Goal: Transaction & Acquisition: Purchase product/service

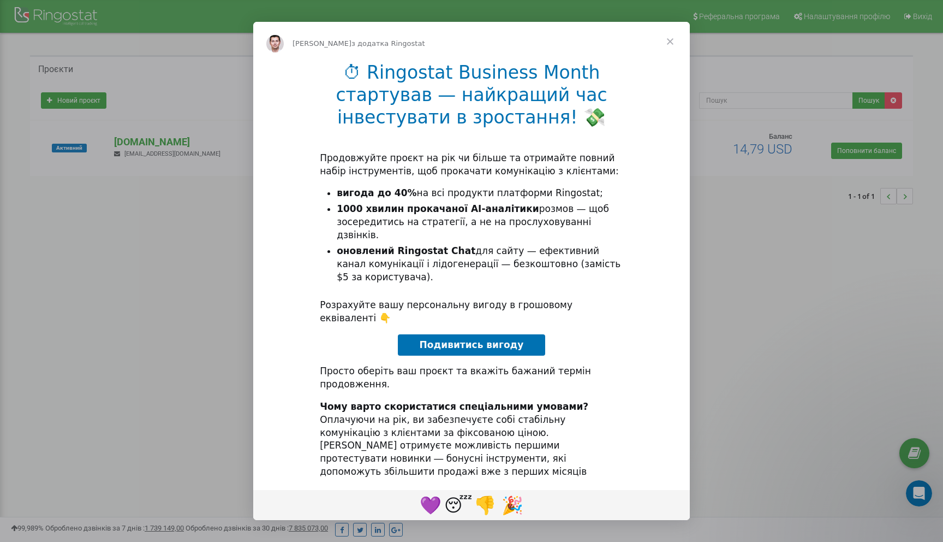
click at [483, 200] on li "вигода до 40% на всі продукти платформи Ringostat;" at bounding box center [480, 193] width 287 height 13
click at [669, 46] on span "Закрити" at bounding box center [670, 41] width 39 height 39
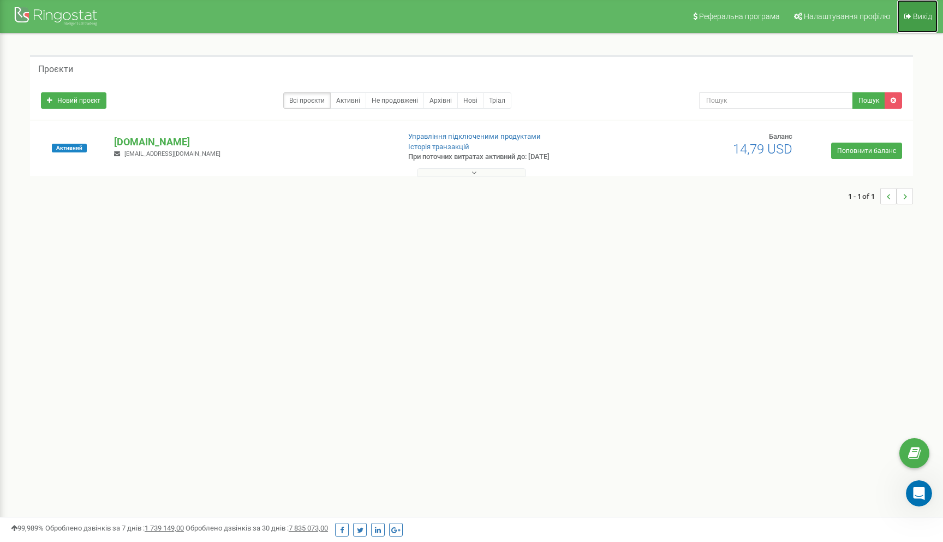
click at [914, 20] on span "Вихід" at bounding box center [922, 16] width 19 height 9
click at [873, 154] on link "Поповнити баланс" at bounding box center [866, 150] width 71 height 16
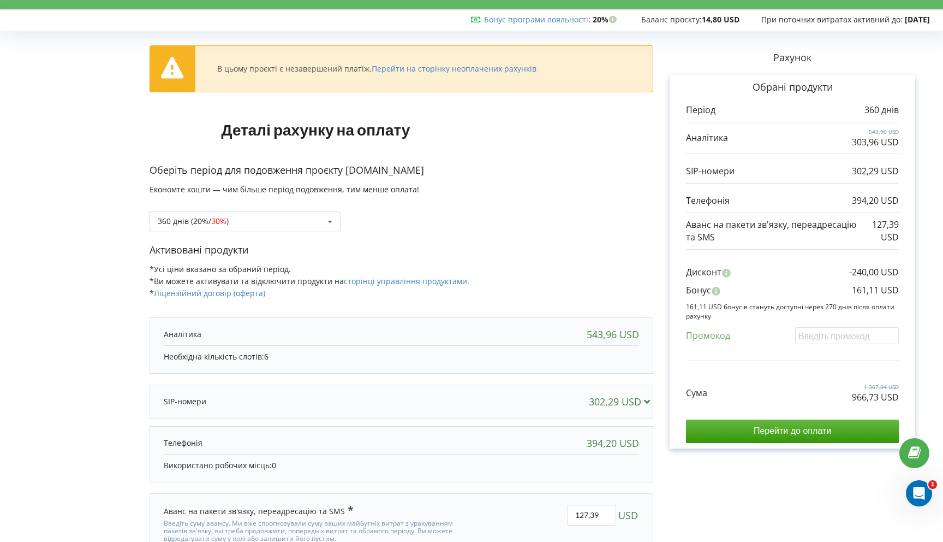
scroll to position [21, 0]
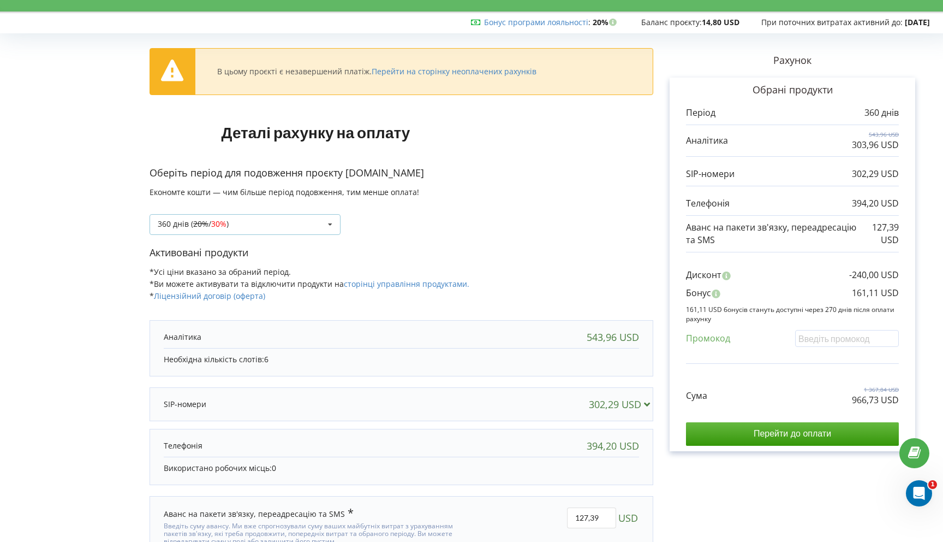
click at [294, 227] on div "360 днів ( 20% / 30% ) Поповнити баланс без подовження 20% / 30% 30% / 40%" at bounding box center [245, 224] width 191 height 21
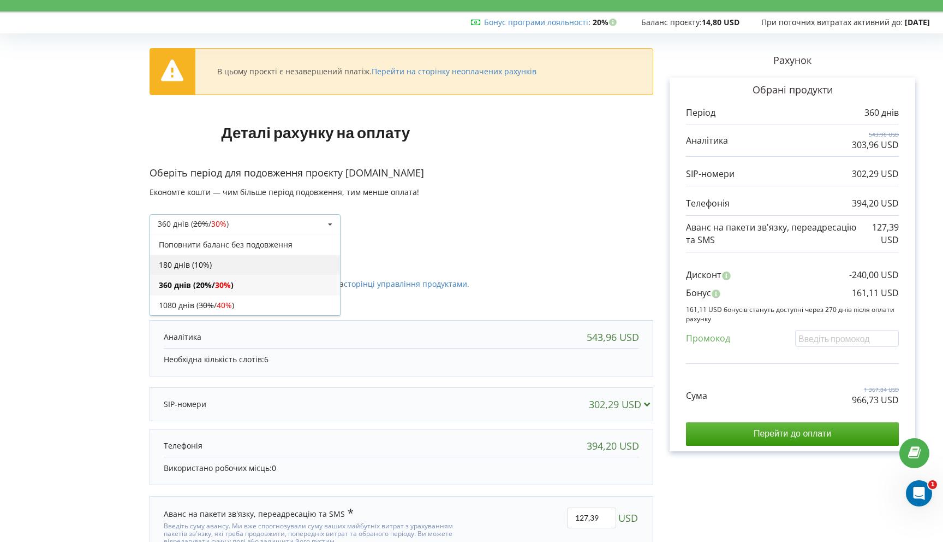
click at [235, 266] on div "180 днів (10%)" at bounding box center [245, 264] width 190 height 20
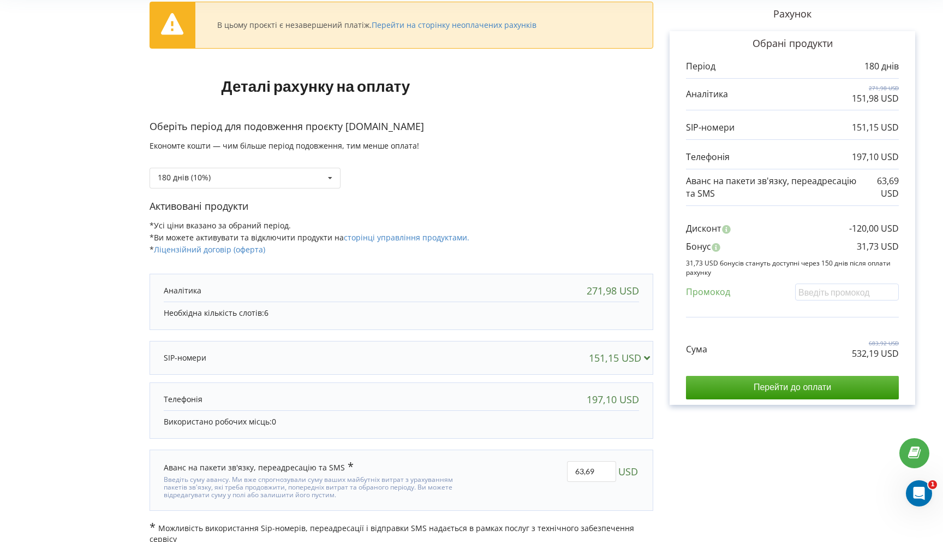
scroll to position [68, 0]
click at [793, 384] on input "Перейти до оплати" at bounding box center [792, 386] width 213 height 23
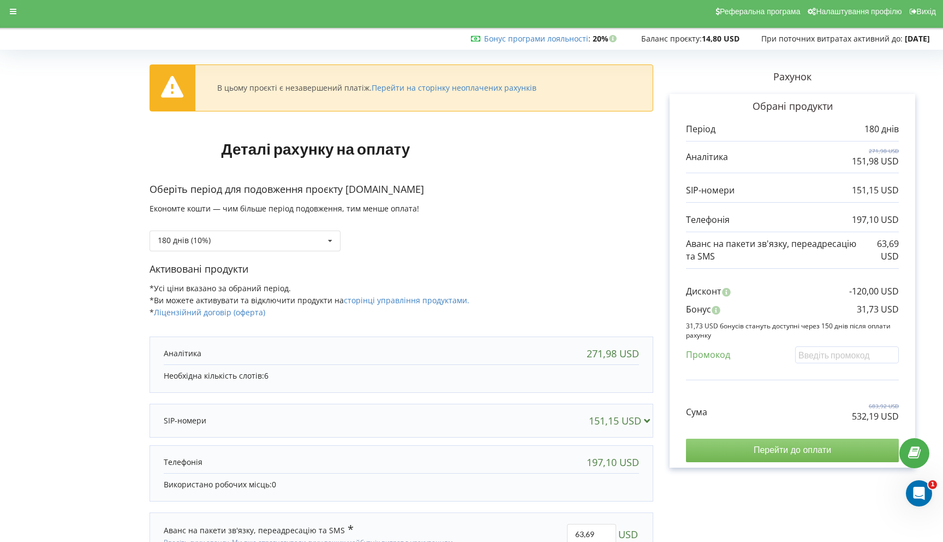
scroll to position [0, 0]
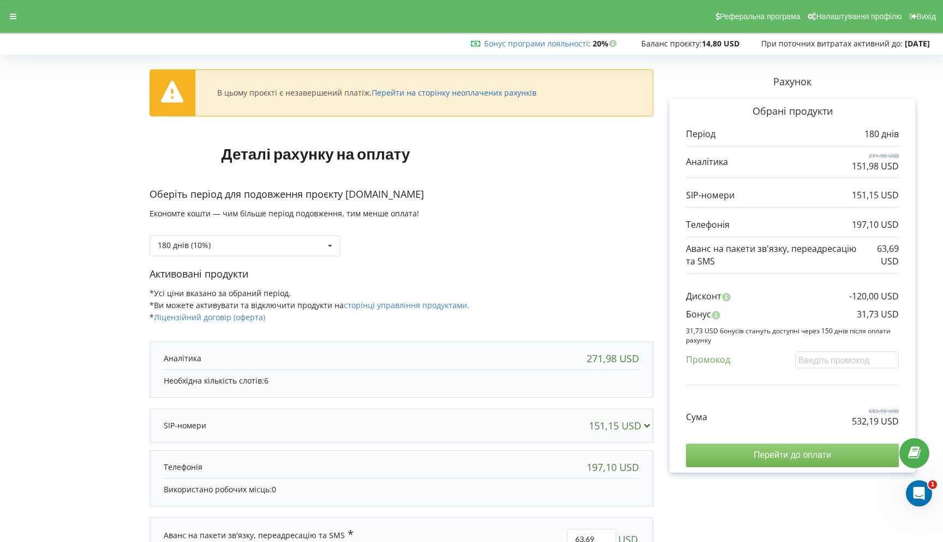
click at [449, 91] on link "Перейти на сторінку неоплачених рахунків" at bounding box center [454, 92] width 165 height 10
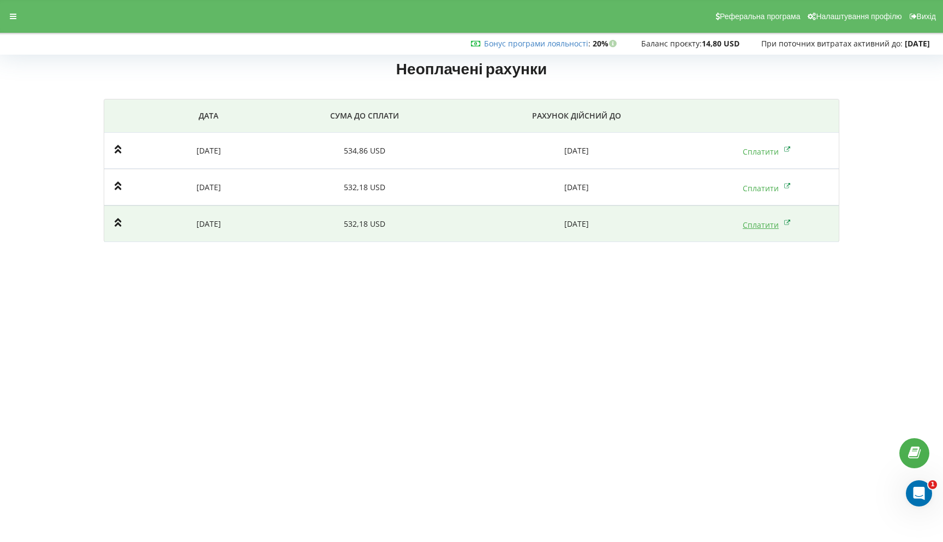
click at [770, 228] on link "Сплатити" at bounding box center [767, 224] width 48 height 10
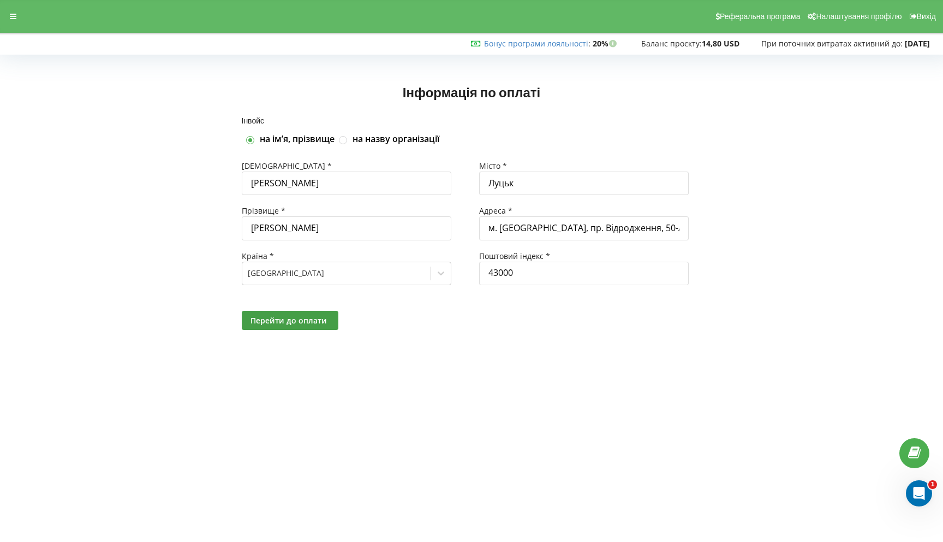
click at [294, 307] on div "Перейти до оплати" at bounding box center [471, 320] width 475 height 34
click at [294, 313] on button "Перейти до оплати" at bounding box center [290, 320] width 97 height 19
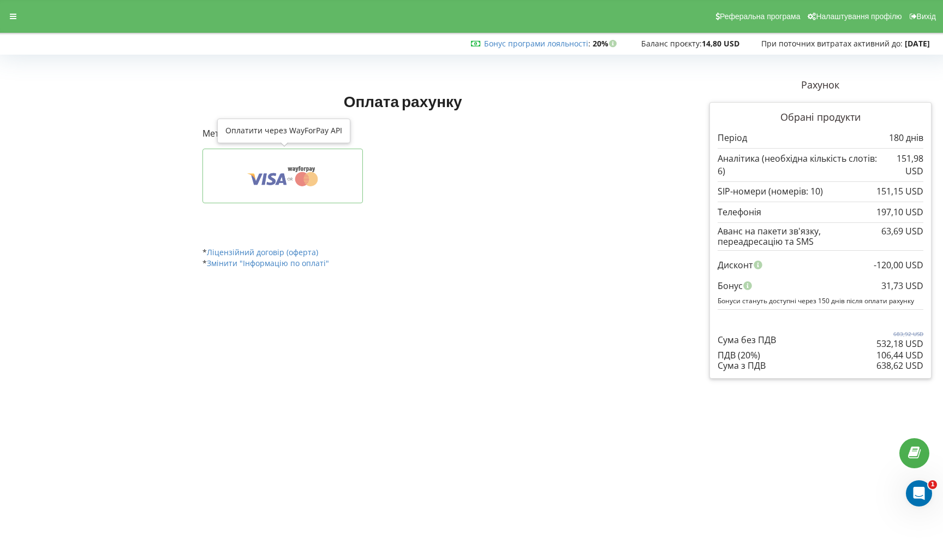
click at [292, 181] on icon at bounding box center [282, 175] width 126 height 21
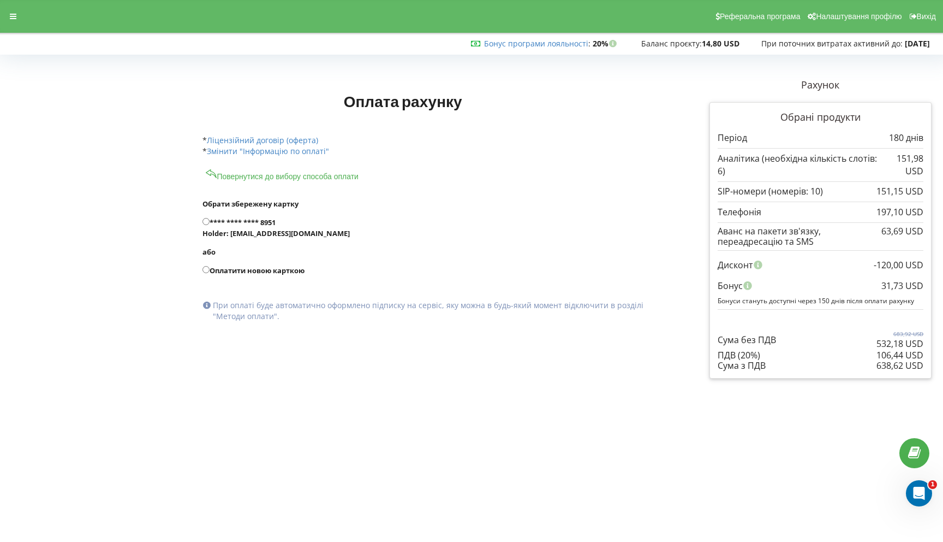
drag, startPoint x: 206, startPoint y: 270, endPoint x: 178, endPoint y: 269, distance: 28.4
click at [178, 269] on div "Оплата рахунку Рахунок" at bounding box center [472, 228] width 936 height 316
click at [207, 219] on input "**** **** **** 8951 Holder: [EMAIL_ADDRESS][DOMAIN_NAME]" at bounding box center [206, 221] width 7 height 7
radio input "true"
click at [884, 365] on div "638,62 USD" at bounding box center [900, 365] width 47 height 10
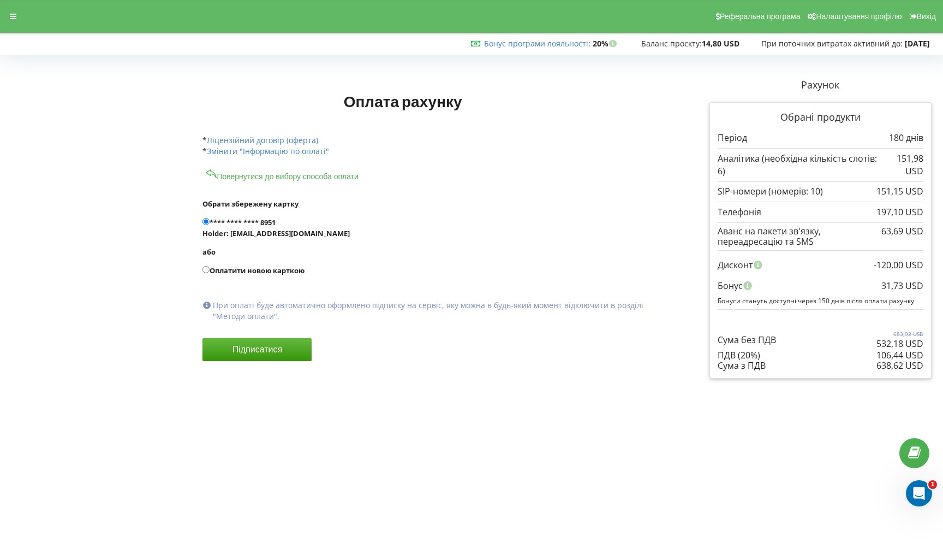
click at [884, 365] on div "638,62 USD" at bounding box center [900, 365] width 47 height 10
click at [826, 301] on p "Бонуси стануть доступні через 150 днів після оплати рахунку" at bounding box center [821, 300] width 206 height 9
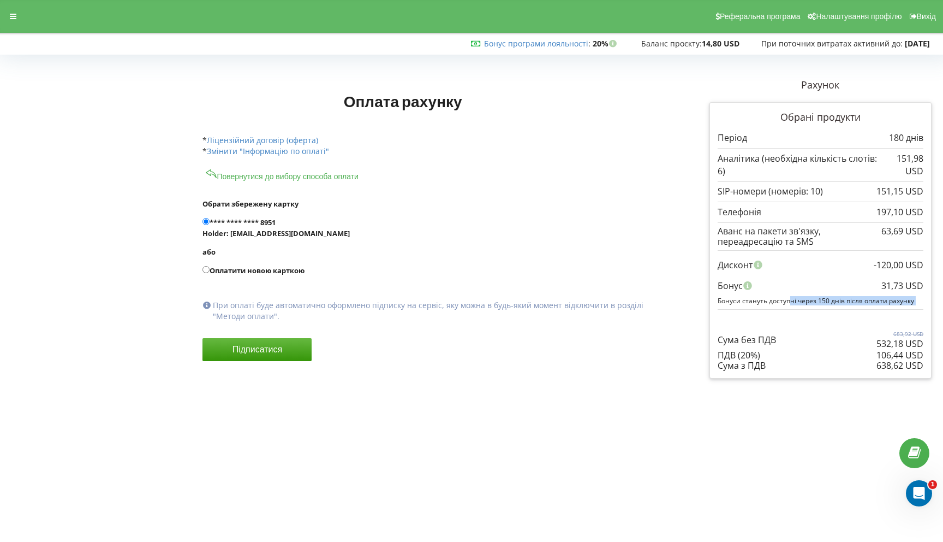
click at [849, 301] on p "Бонуси стануть доступні через 150 днів після оплати рахунку" at bounding box center [821, 300] width 206 height 9
click at [879, 284] on div "Бонус" at bounding box center [821, 285] width 206 height 21
drag, startPoint x: 875, startPoint y: 261, endPoint x: 938, endPoint y: 283, distance: 67.5
click at [938, 283] on div "Рахунок Обрані продукти Період 180 днів 151,98 USD" at bounding box center [820, 228] width 237 height 316
click at [911, 286] on div "31,73 USD" at bounding box center [903, 285] width 42 height 21
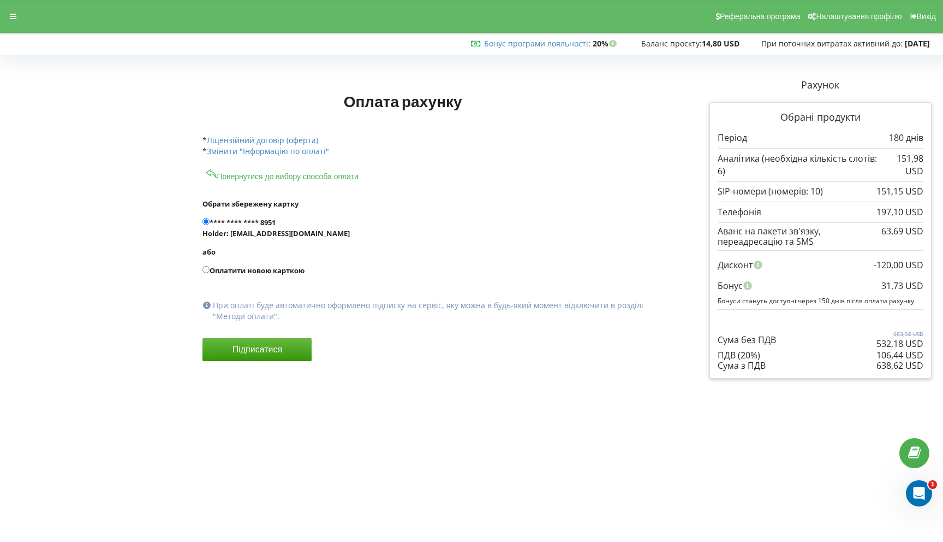
click at [849, 300] on p "Бонуси стануть доступні через 150 днів після оплати рахунку" at bounding box center [821, 300] width 206 height 9
click at [863, 300] on p "Бонуси стануть доступні через 150 днів після оплати рахунку" at bounding box center [821, 300] width 206 height 9
drag, startPoint x: 877, startPoint y: 355, endPoint x: 914, endPoint y: 356, distance: 37.7
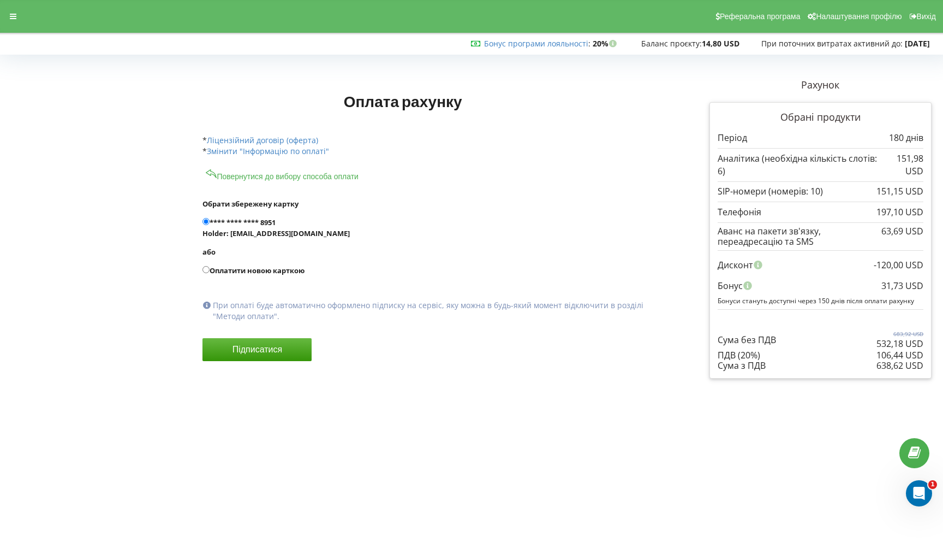
click at [914, 356] on div "106,44 USD" at bounding box center [900, 355] width 47 height 10
click at [874, 356] on div "ПДВ (20%)" at bounding box center [821, 355] width 206 height 10
click at [800, 301] on p "Бонуси стануть доступні через 150 днів після оплати рахунку" at bounding box center [821, 300] width 206 height 9
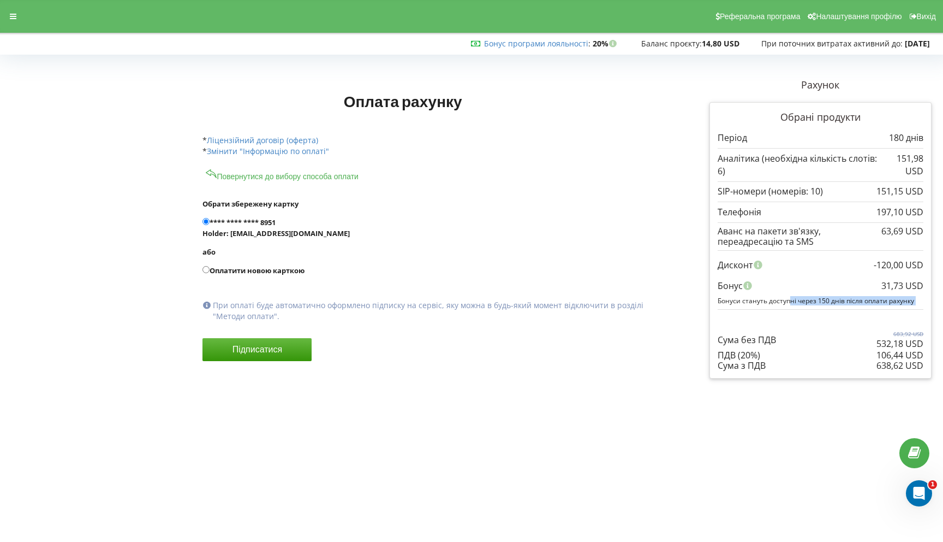
click at [828, 301] on p "Бонуси стануть доступні через 150 днів після оплати рахунку" at bounding box center [821, 300] width 206 height 9
drag, startPoint x: 882, startPoint y: 285, endPoint x: 922, endPoint y: 289, distance: 40.6
click at [922, 289] on div "31,73 USD" at bounding box center [903, 285] width 42 height 21
click at [798, 43] on span "При поточних витратах активний до:" at bounding box center [832, 43] width 141 height 10
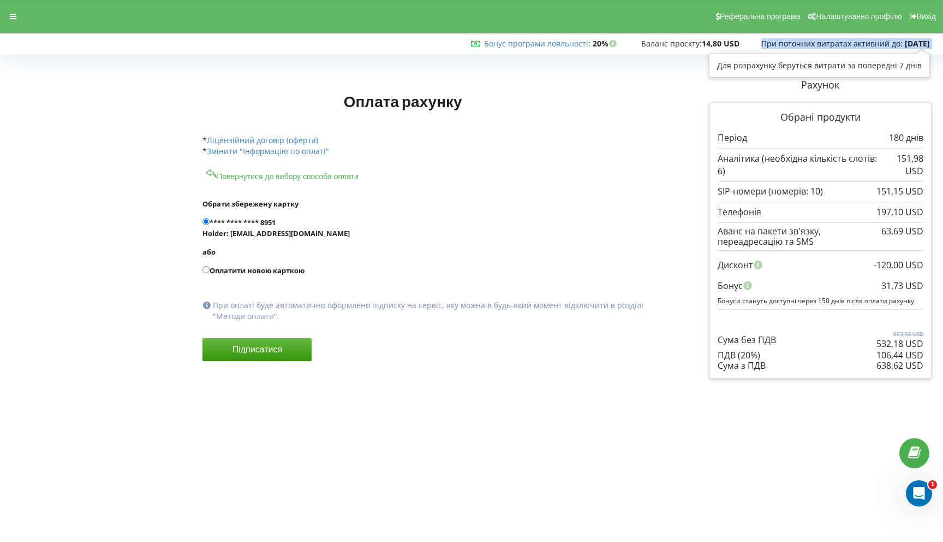
click at [798, 43] on span "При поточних витратах активний до:" at bounding box center [832, 43] width 141 height 10
click at [811, 43] on span "При поточних витратах активний до:" at bounding box center [832, 43] width 141 height 10
click at [567, 43] on link "Бонус програми лояльності" at bounding box center [536, 43] width 104 height 10
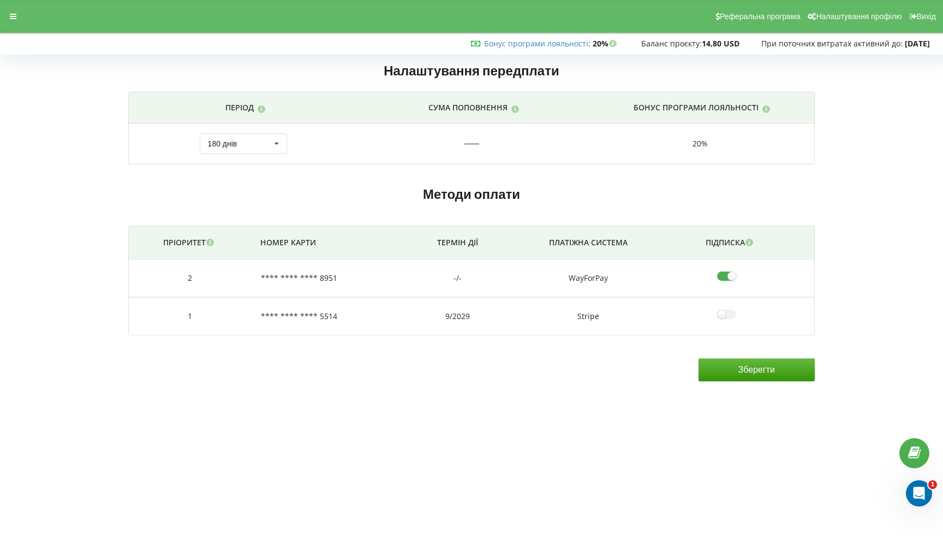
click at [704, 140] on div "20%" at bounding box center [700, 143] width 207 height 11
click at [722, 140] on div "20%" at bounding box center [700, 143] width 207 height 11
